Goal: Task Accomplishment & Management: Manage account settings

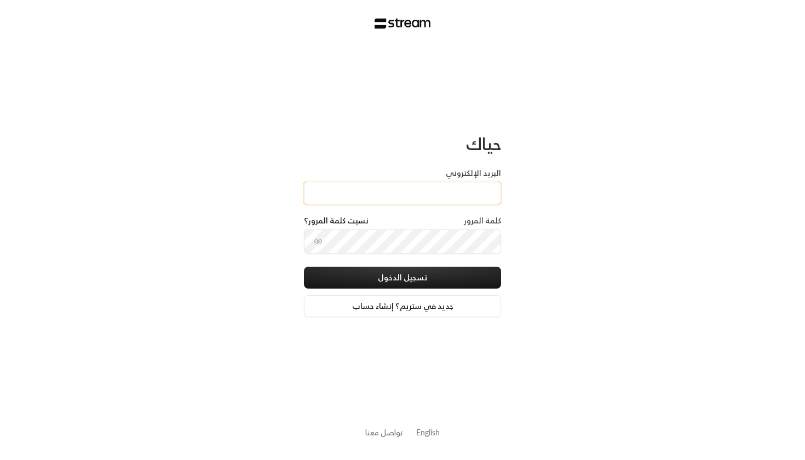
paste input "[EMAIL_ADDRESS][DOMAIN_NAME]"
type input "[EMAIL_ADDRESS][DOMAIN_NAME]"
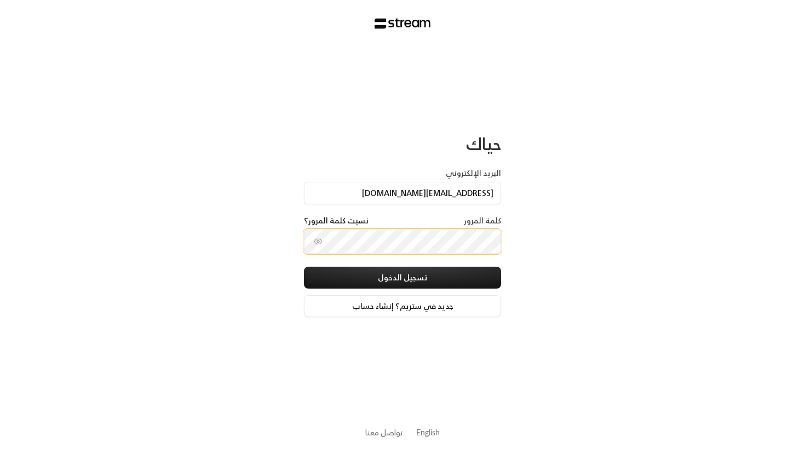
click at [402, 279] on button "تسجيل الدخول" at bounding box center [402, 278] width 197 height 22
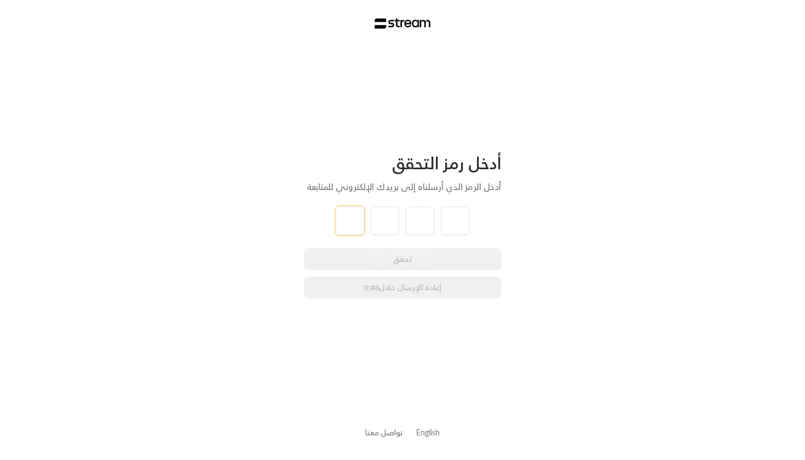
type input "8"
type input "4"
type input "7"
type input "1"
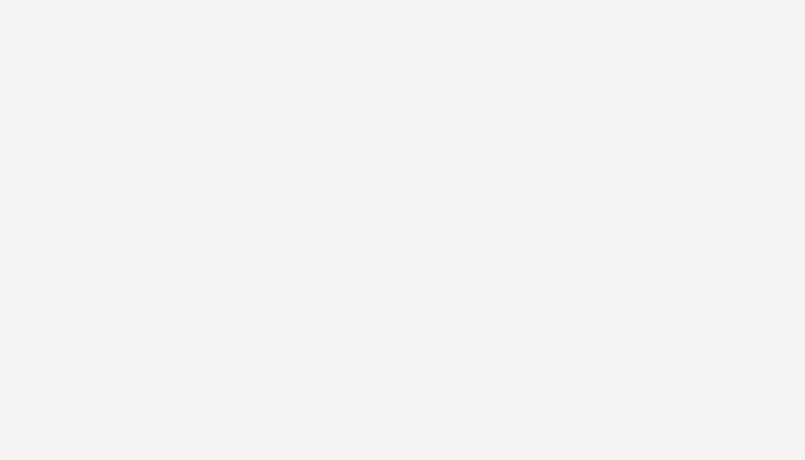
drag, startPoint x: 274, startPoint y: 219, endPoint x: 294, endPoint y: 238, distance: 27.5
click at [274, 219] on div "أدخل رمز التحقق أدخل الرمز الذي أرسلناه إلى بريدك الإلكتروني للمتابعة 8 4 7 1 ت…" at bounding box center [402, 230] width 805 height 460
